Goal: Use online tool/utility: Utilize a website feature to perform a specific function

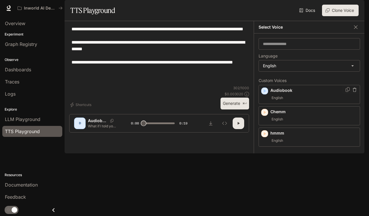
click at [265, 93] on icon "button" at bounding box center [265, 90] width 3 height 3
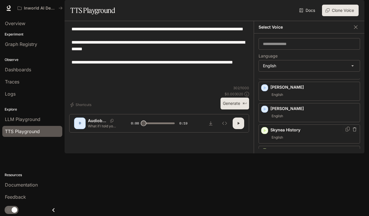
scroll to position [68, 0]
click at [266, 132] on icon "button" at bounding box center [265, 130] width 6 height 6
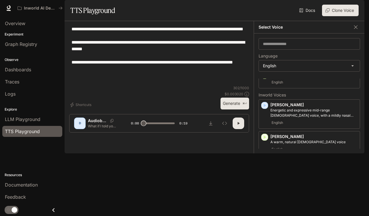
scroll to position [145, 0]
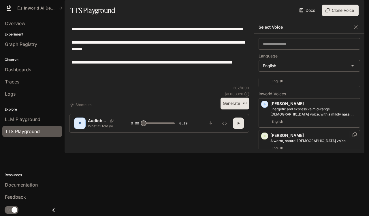
click at [265, 138] on icon "button" at bounding box center [265, 135] width 3 height 3
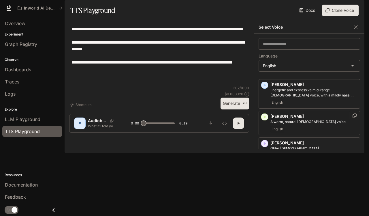
scroll to position [168, 0]
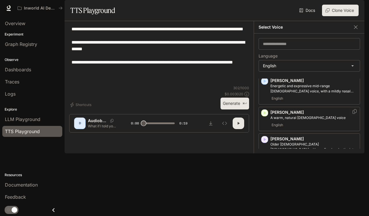
click at [287, 120] on p "A warm, natural [DEMOGRAPHIC_DATA] voice" at bounding box center [314, 117] width 87 height 5
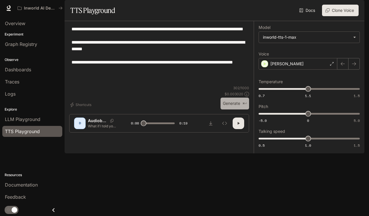
click at [235, 109] on button "Generate ⌘⏎" at bounding box center [235, 104] width 29 height 12
click at [306, 70] on div "[PERSON_NAME]" at bounding box center [298, 64] width 79 height 12
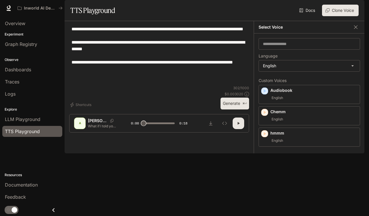
type input "*"
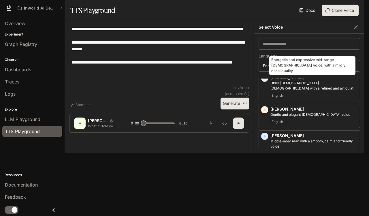
scroll to position [231, 0]
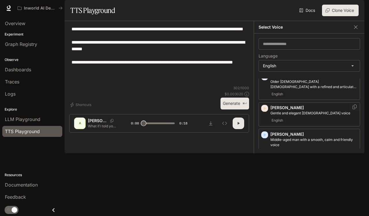
click at [266, 110] on icon "button" at bounding box center [265, 108] width 3 height 3
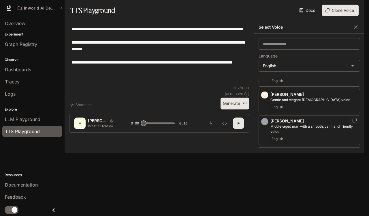
scroll to position [245, 0]
click at [265, 123] on icon "button" at bounding box center [265, 120] width 3 height 3
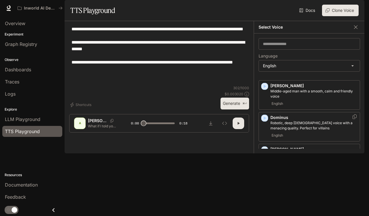
scroll to position [284, 0]
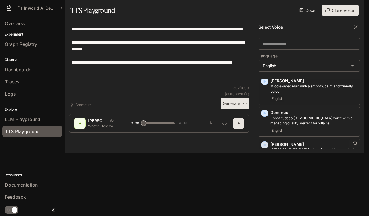
click at [266, 148] on icon "button" at bounding box center [265, 145] width 6 height 6
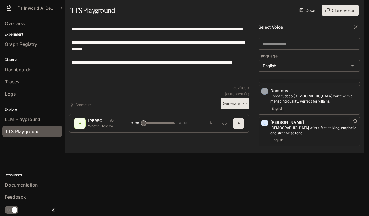
scroll to position [307, 0]
click at [264, 156] on icon "button" at bounding box center [265, 153] width 3 height 3
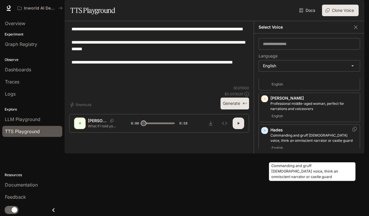
scroll to position [363, 0]
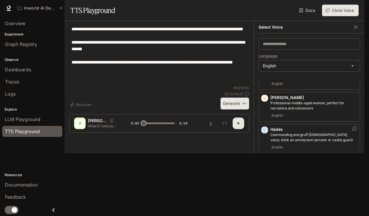
click at [266, 132] on icon "button" at bounding box center [265, 129] width 3 height 3
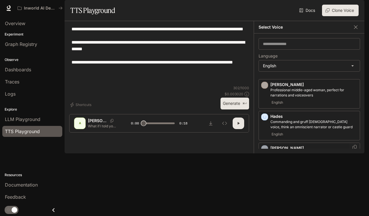
scroll to position [377, 0]
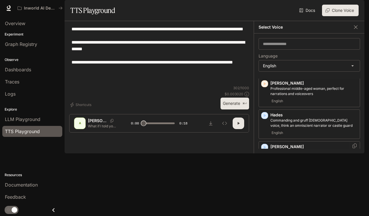
click at [265, 149] on icon "button" at bounding box center [265, 146] width 3 height 3
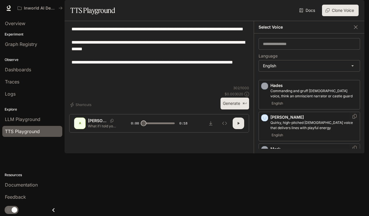
scroll to position [409, 0]
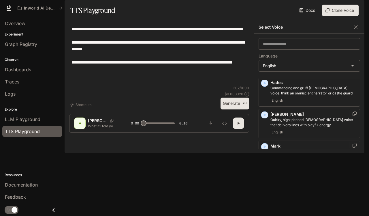
click at [265, 148] on icon "button" at bounding box center [265, 146] width 3 height 3
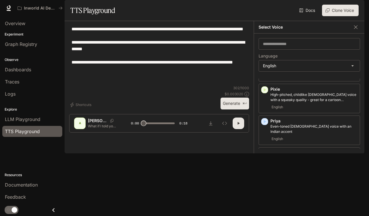
scroll to position [526, 0]
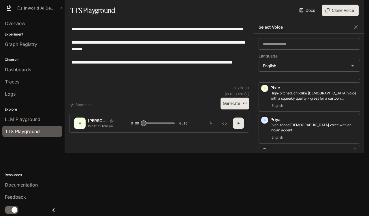
click at [264, 155] on div "button" at bounding box center [265, 151] width 7 height 7
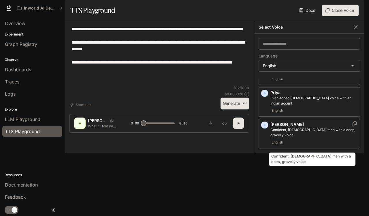
scroll to position [554, 0]
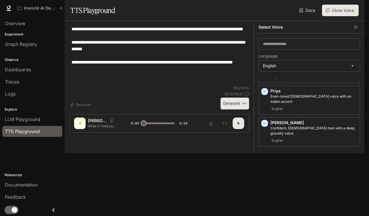
click at [264, 156] on icon "button" at bounding box center [265, 154] width 3 height 3
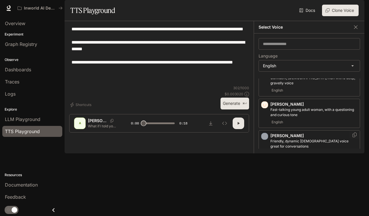
scroll to position [608, 0]
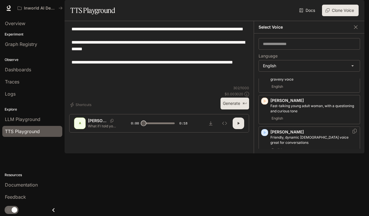
click at [265, 134] on icon "button" at bounding box center [265, 133] width 6 height 6
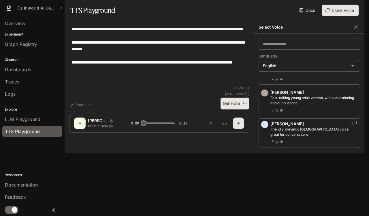
scroll to position [621, 0]
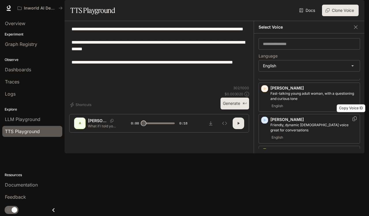
click at [352, 119] on icon "Copy Voice ID" at bounding box center [355, 118] width 6 height 5
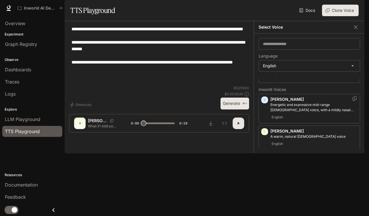
scroll to position [252, 0]
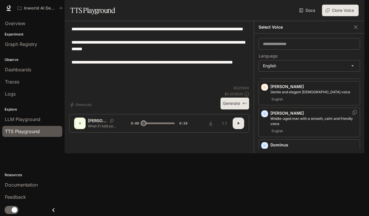
click at [265, 117] on icon "button" at bounding box center [265, 114] width 6 height 6
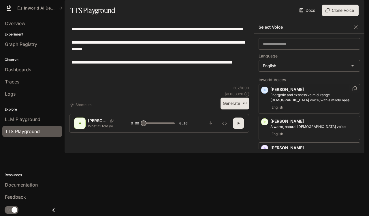
scroll to position [156, 0]
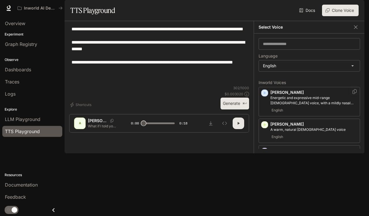
click at [267, 96] on icon "button" at bounding box center [265, 93] width 6 height 6
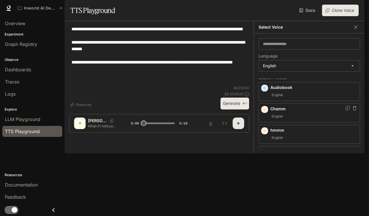
scroll to position [3, 0]
click at [266, 89] on icon "button" at bounding box center [265, 87] width 3 height 3
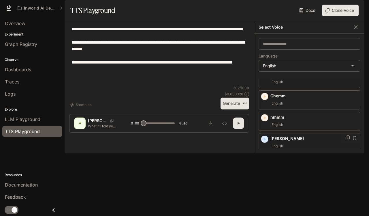
scroll to position [18, 0]
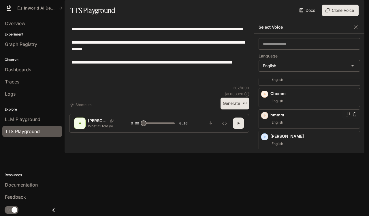
click at [265, 117] on icon "button" at bounding box center [265, 115] width 3 height 3
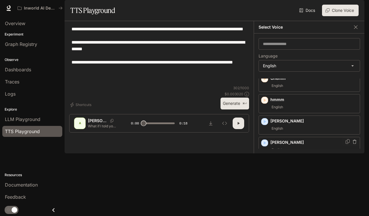
scroll to position [34, 0]
click at [266, 145] on icon "button" at bounding box center [265, 142] width 6 height 6
click at [264, 167] on icon "button" at bounding box center [265, 164] width 6 height 6
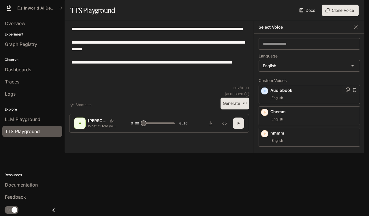
scroll to position [0, 0]
